Goal: Find specific fact: Find specific fact

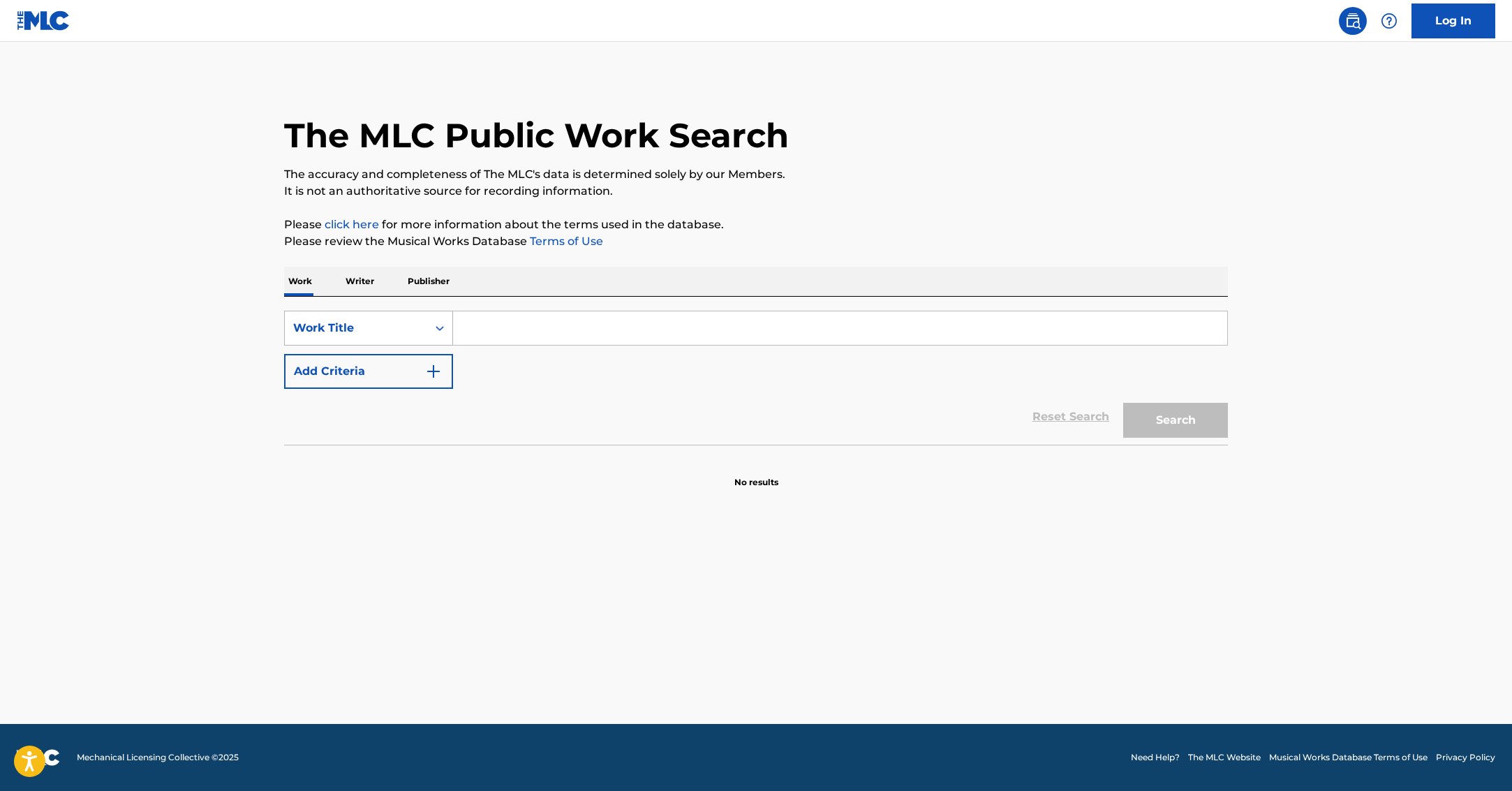
click at [436, 327] on icon "Search Form" at bounding box center [439, 328] width 14 height 14
click at [419, 368] on div "MLC Song Code" at bounding box center [368, 363] width 167 height 35
click at [477, 338] on input "Search Form" at bounding box center [840, 328] width 774 height 33
paste input "SVALV7"
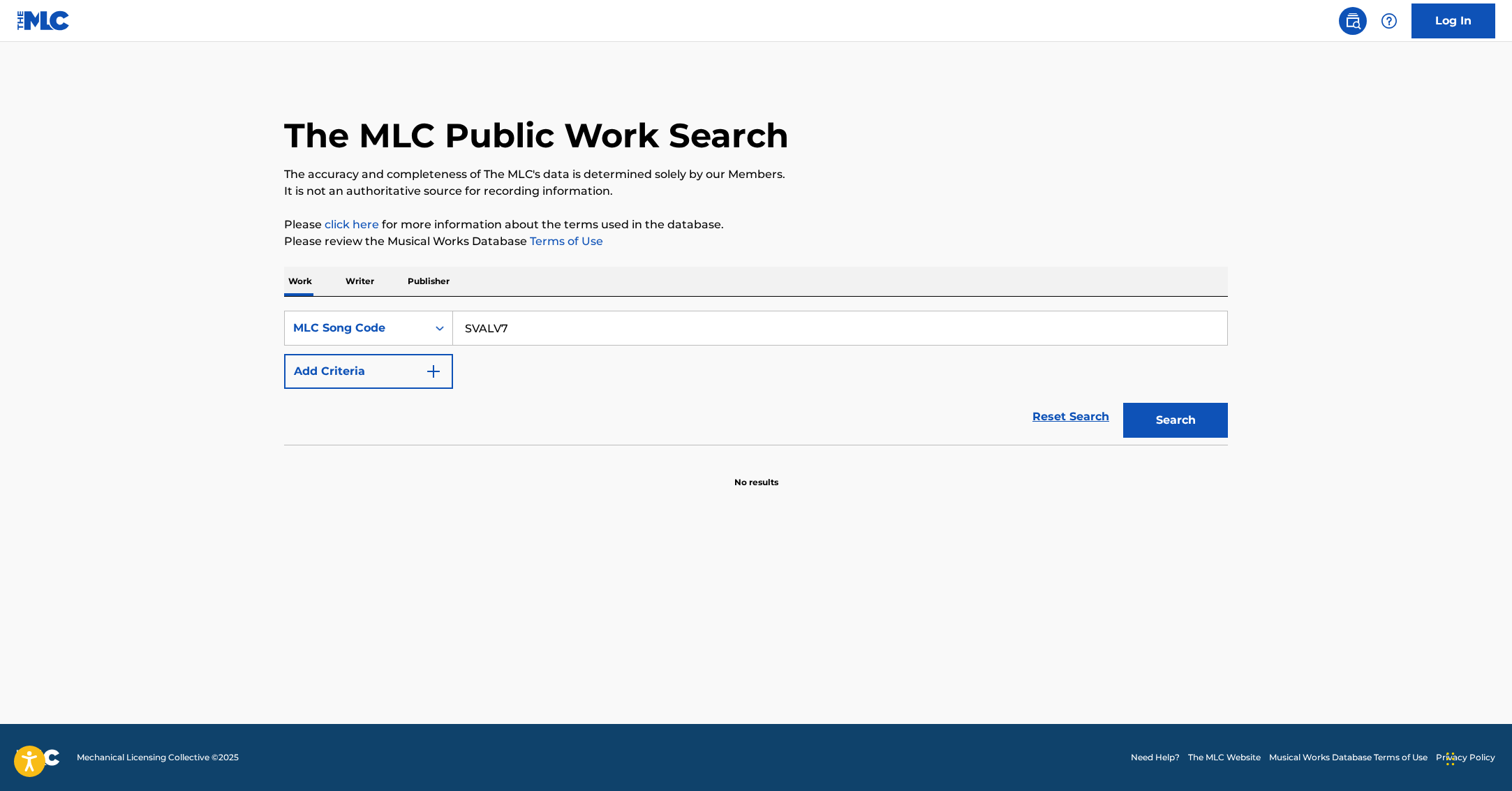
type input "SVALV7"
click at [1182, 417] on button "Search" at bounding box center [1175, 419] width 105 height 35
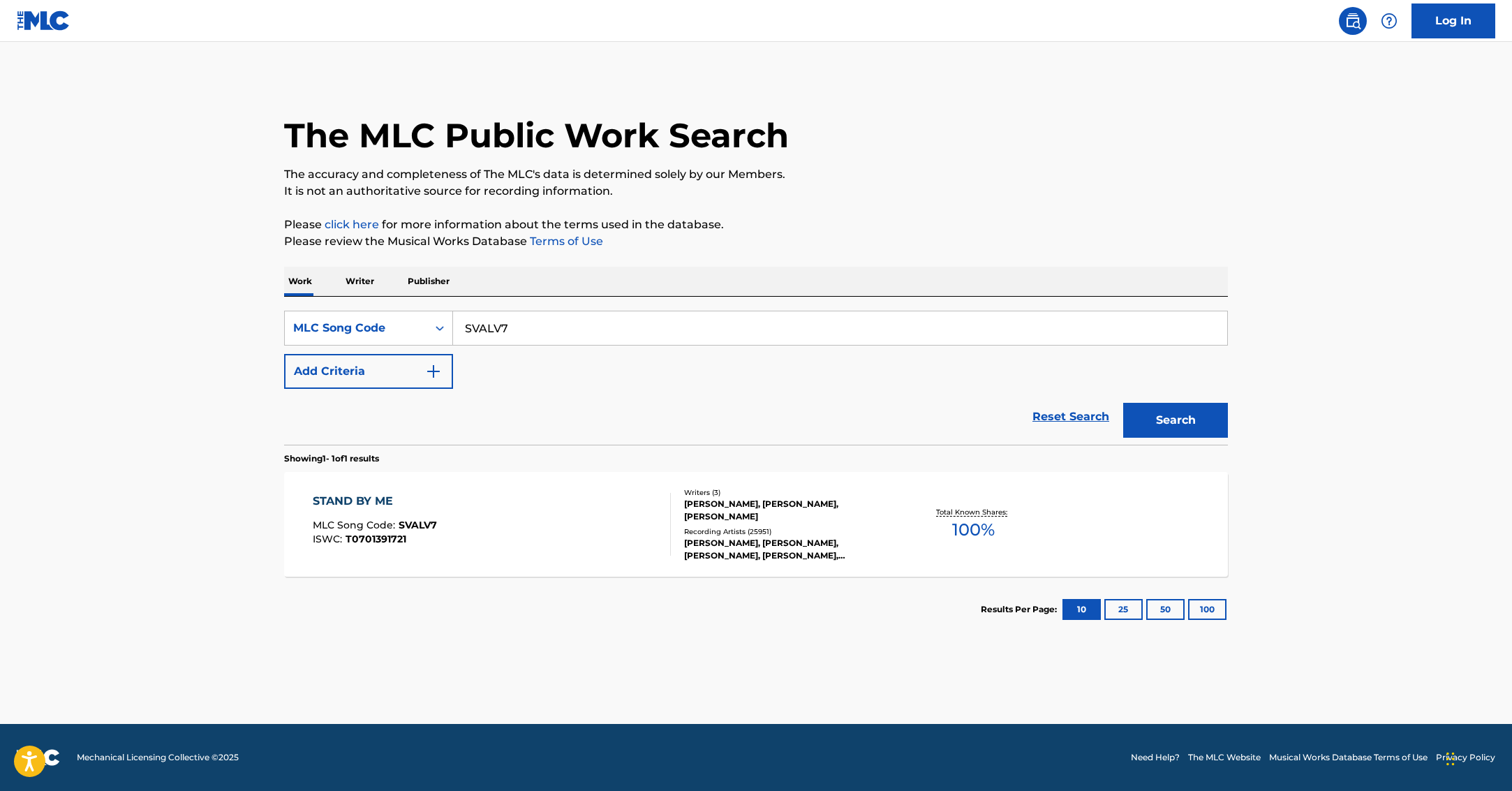
click at [652, 556] on div "STAND BY ME MLC Song Code : SVALV7 ISWC : T0701391721 Writers ( 3 ) [PERSON_NAM…" at bounding box center [755, 524] width 944 height 105
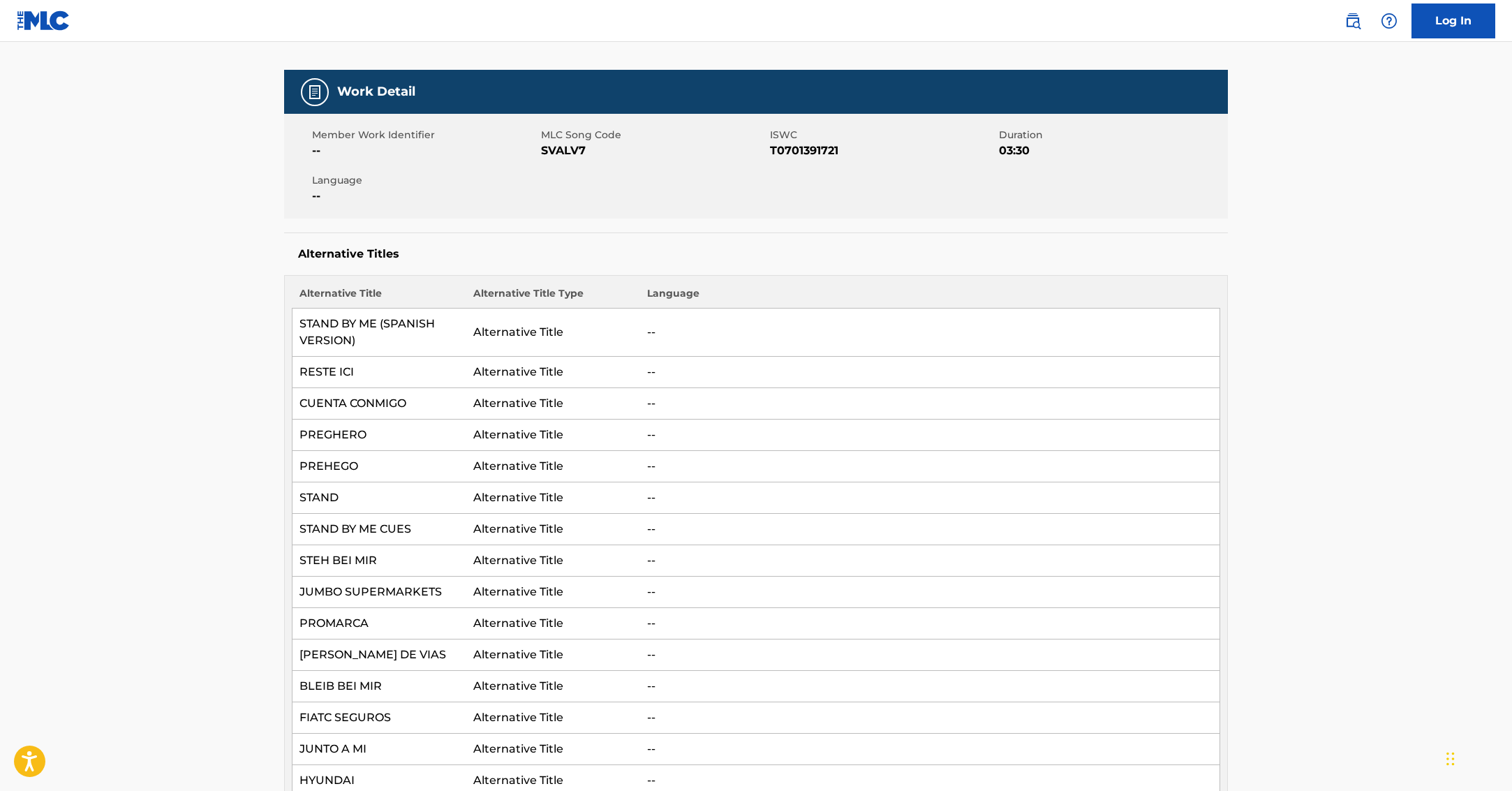
scroll to position [180, 0]
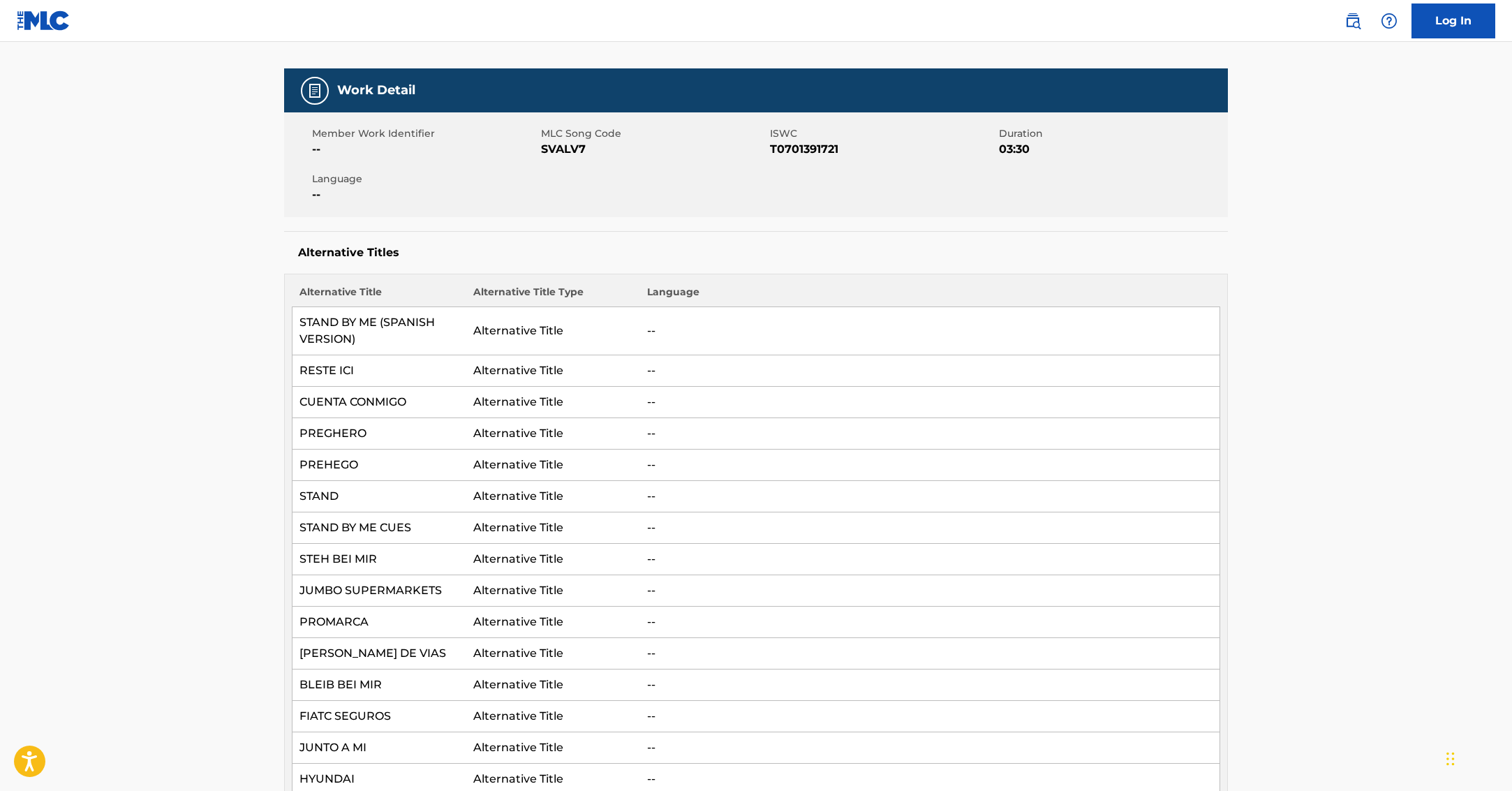
click at [791, 150] on span "T0701391721" at bounding box center [882, 149] width 225 height 17
copy span "T0701391721"
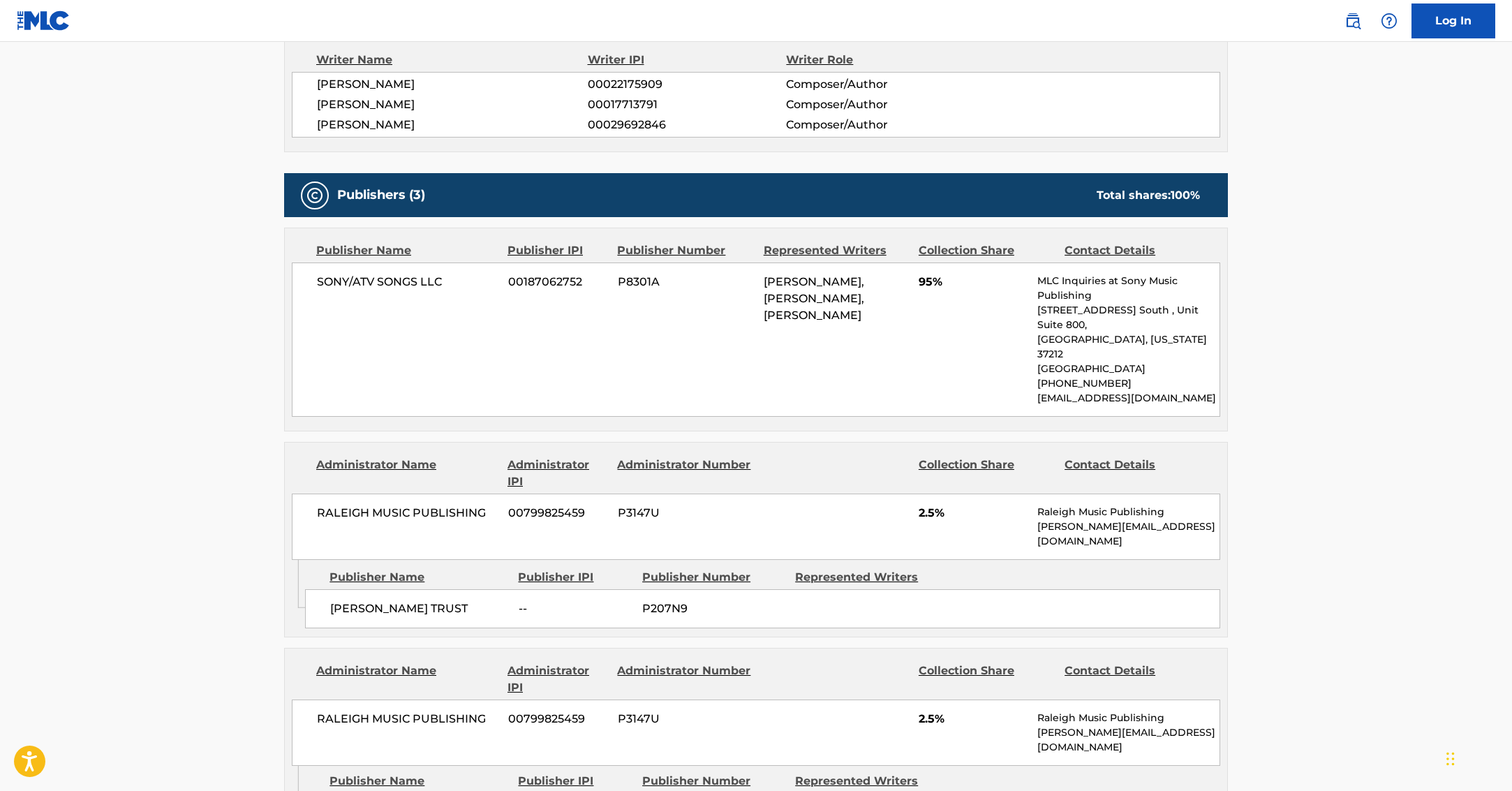
scroll to position [1305, 0]
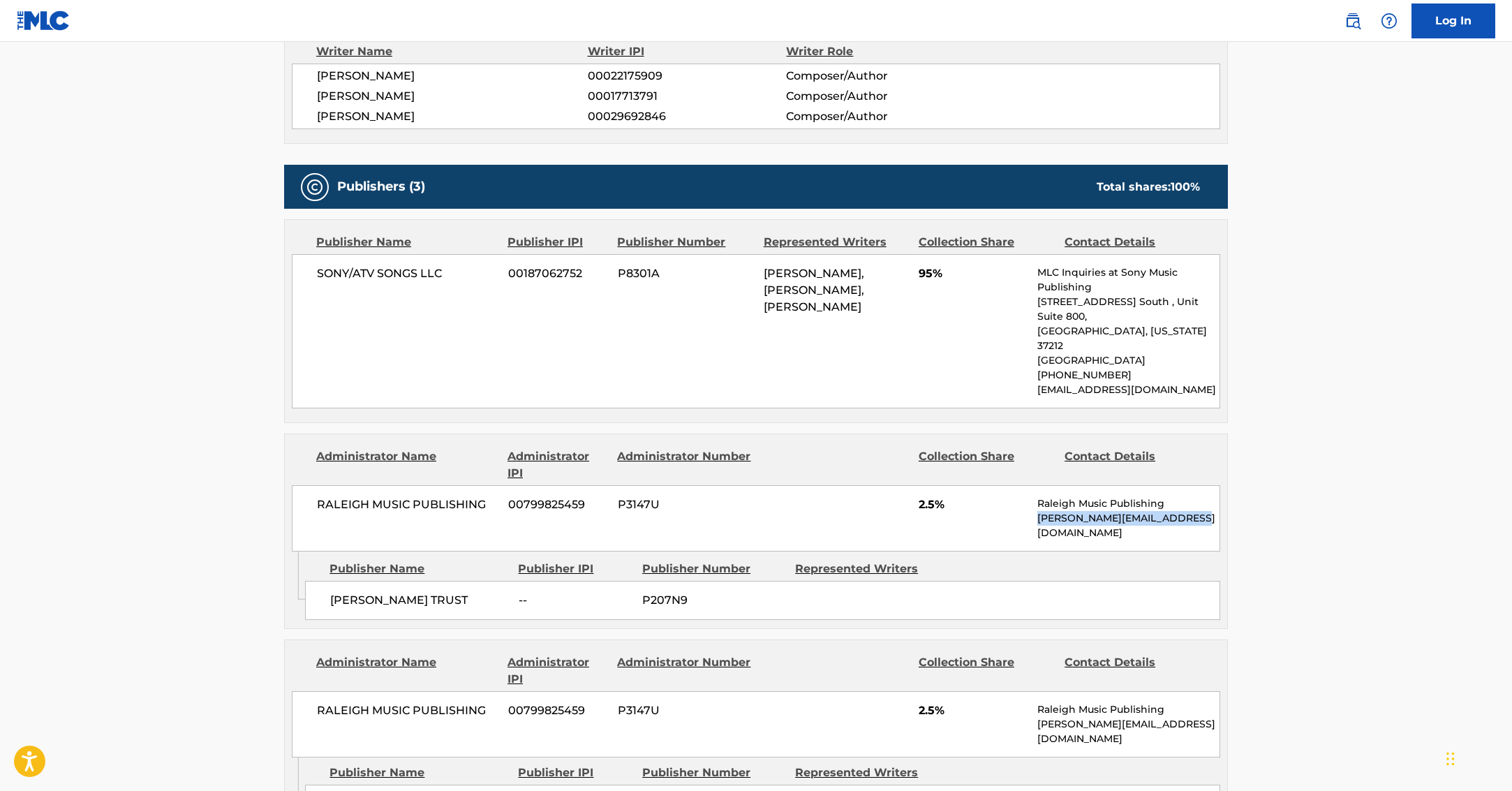
drag, startPoint x: 1036, startPoint y: 474, endPoint x: 1239, endPoint y: 474, distance: 203.0
click at [1239, 474] on div "< Back to public search results Copy work link STAND BY ME Work Detail Member W…" at bounding box center [756, 70] width 977 height 2596
copy p "[PERSON_NAME][EMAIL_ADDRESS][DOMAIN_NAME]"
